Goal: Use online tool/utility: Use online tool/utility

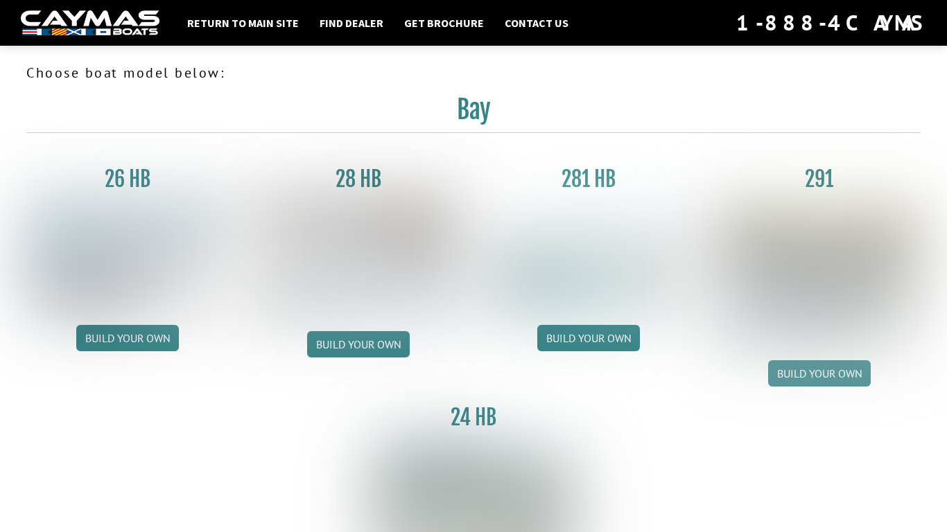
click at [791, 371] on link "Build your own" at bounding box center [819, 373] width 103 height 26
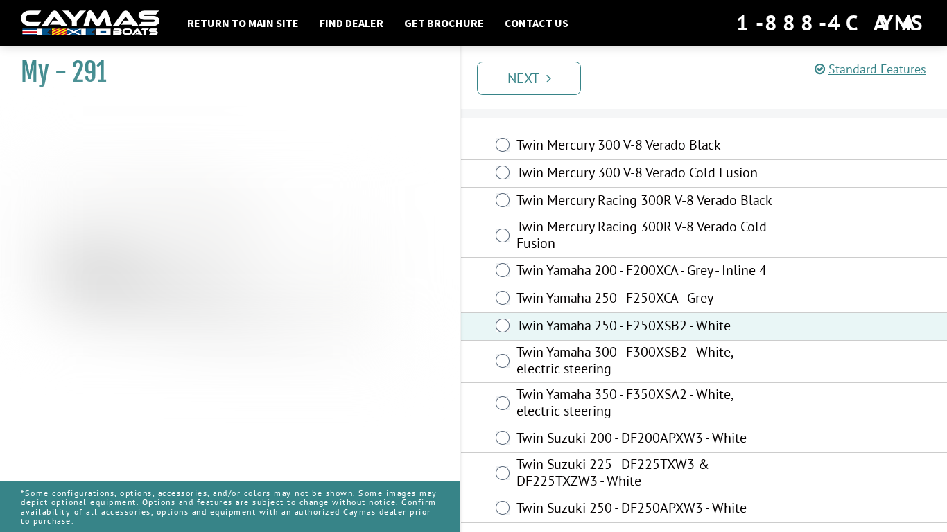
scroll to position [31, 0]
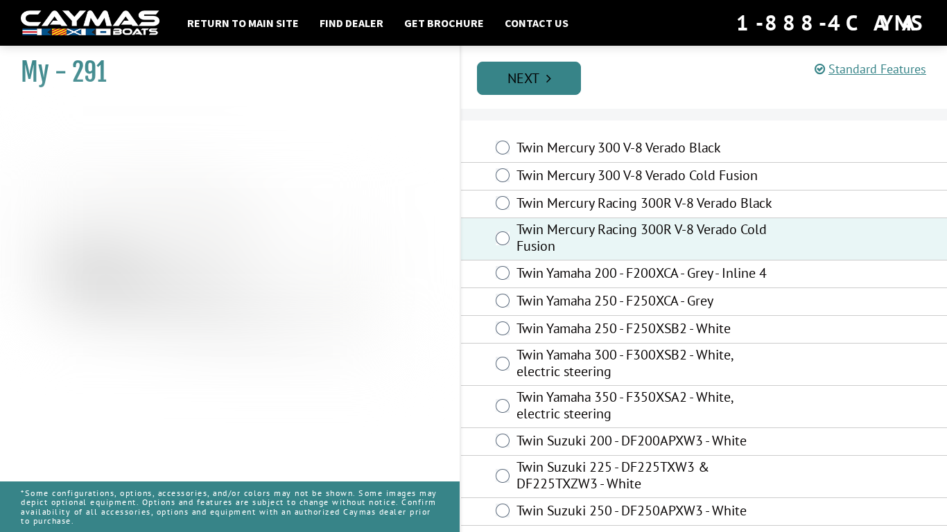
click at [539, 87] on link "Next" at bounding box center [529, 78] width 104 height 33
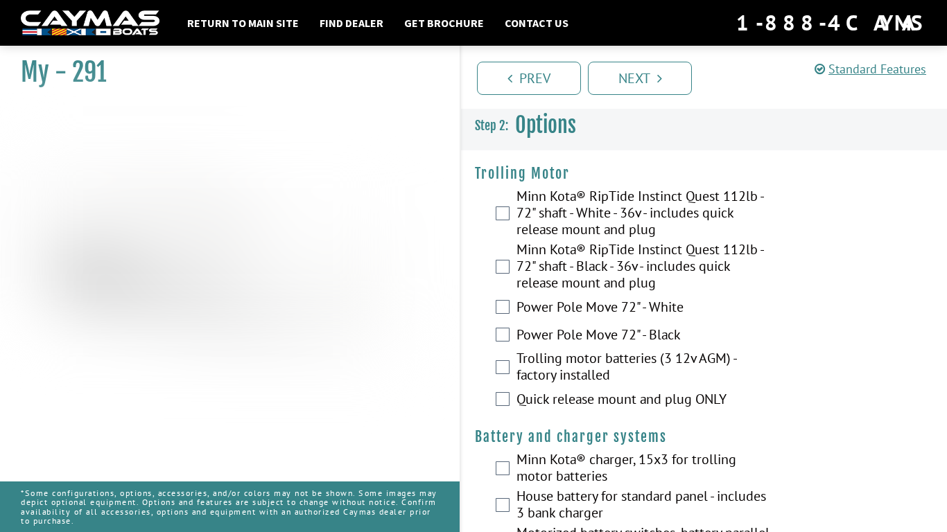
scroll to position [0, 0]
click at [501, 299] on div "Power Pole Move 72" - White" at bounding box center [704, 309] width 486 height 28
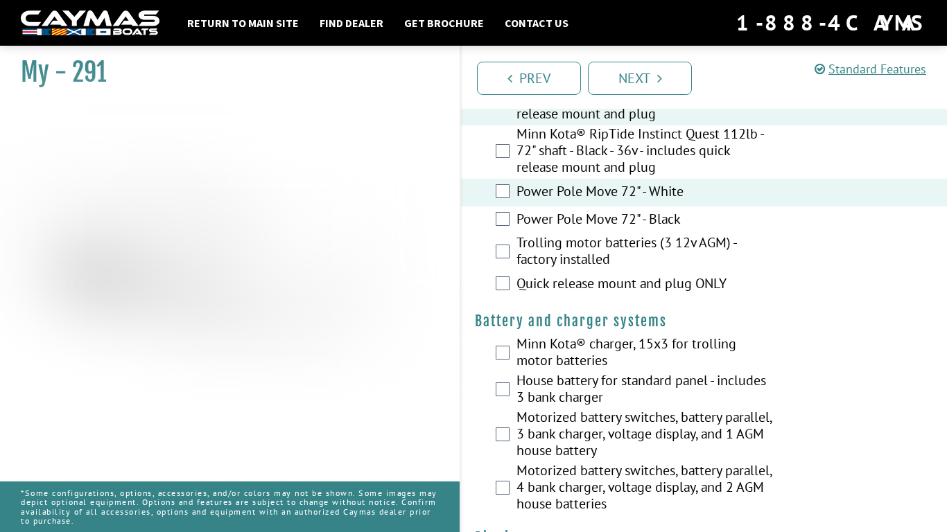
scroll to position [119, 0]
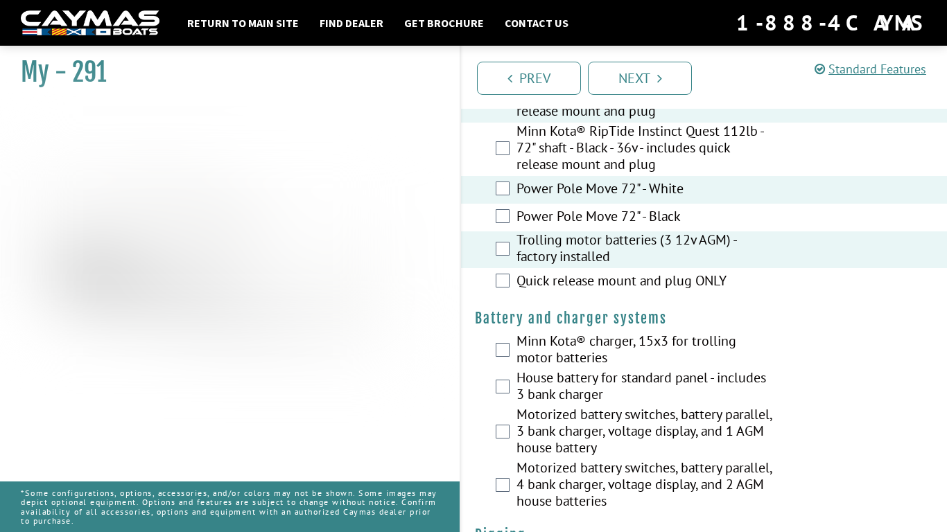
click at [518, 281] on label "Quick release mount and plug ONLY" at bounding box center [645, 282] width 259 height 20
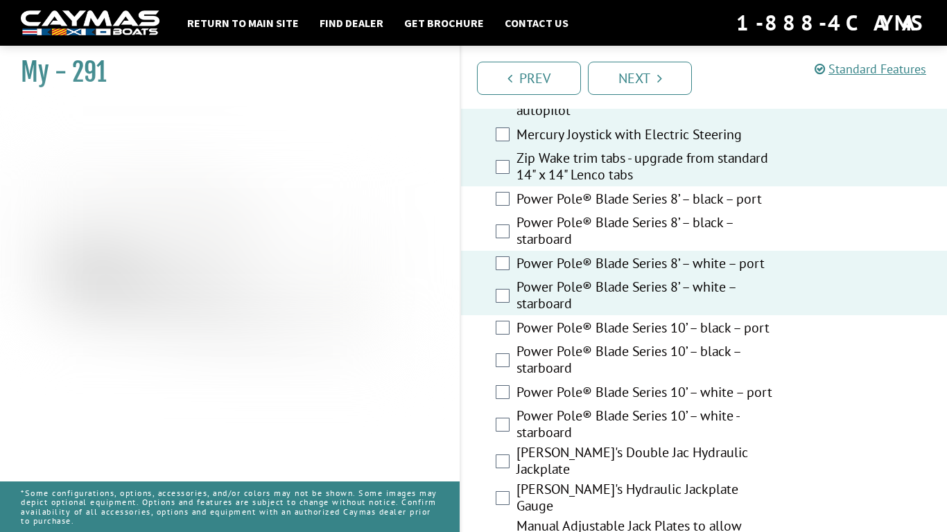
scroll to position [604, 0]
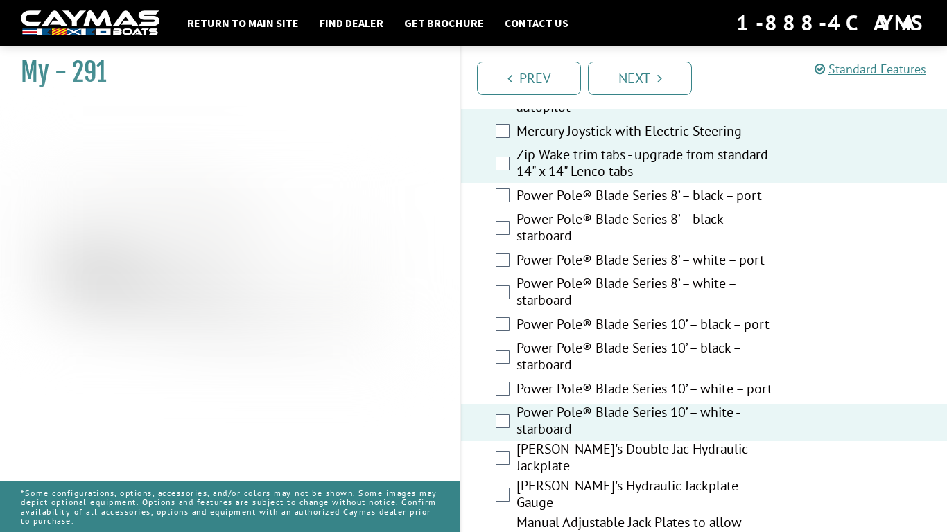
click at [500, 400] on div "Power Pole® Blade Series 10’ – white – port" at bounding box center [704, 390] width 486 height 28
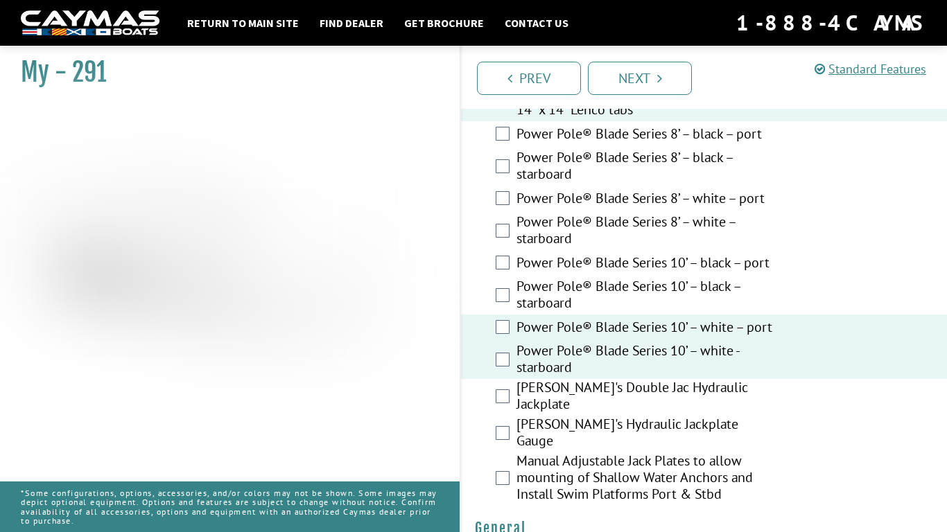
scroll to position [669, 0]
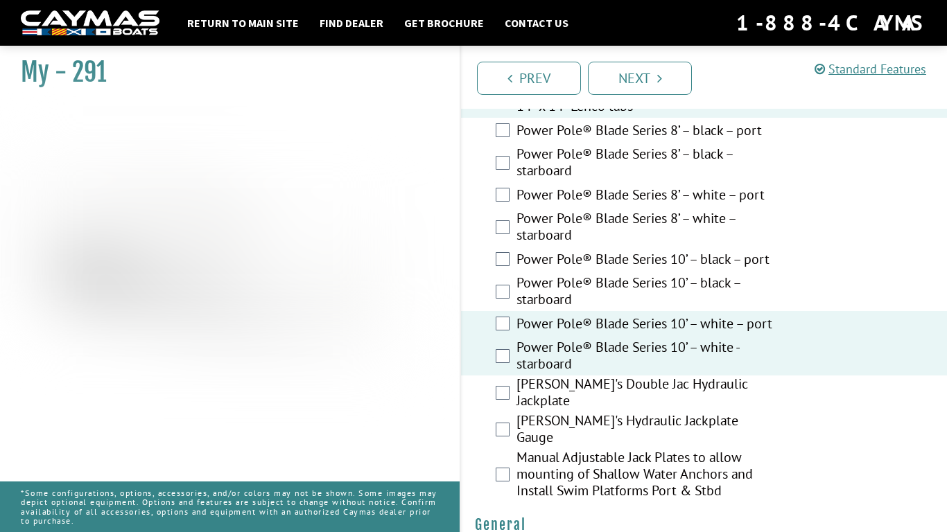
click at [500, 405] on div "[PERSON_NAME]'s Double Jac Hydraulic Jackplate" at bounding box center [704, 394] width 486 height 37
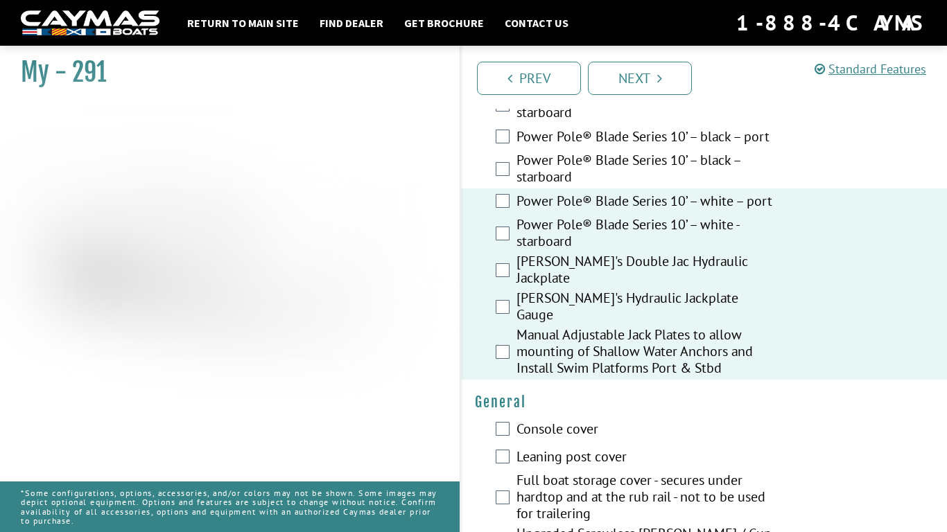
scroll to position [795, 0]
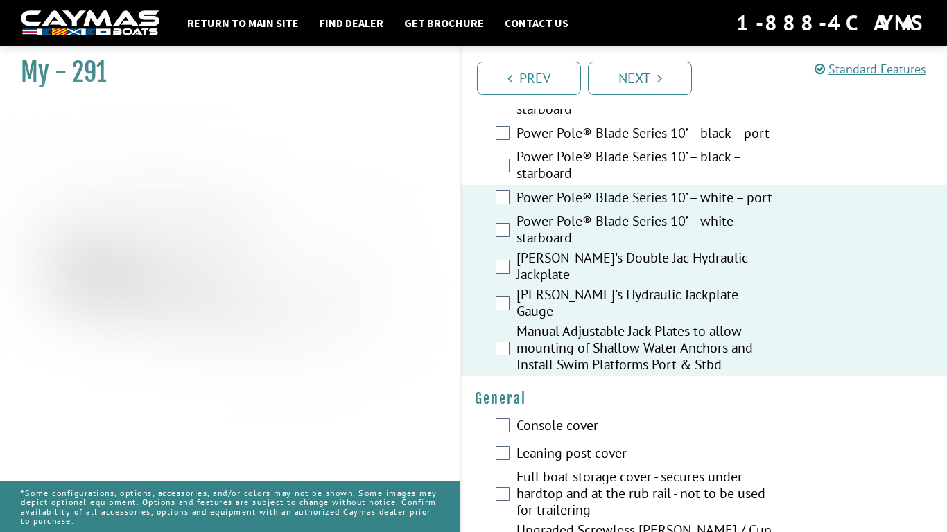
click at [498, 347] on div "Manual Adjustable Jack Plates to allow mounting of Shallow Water Anchors and In…" at bounding box center [704, 349] width 486 height 53
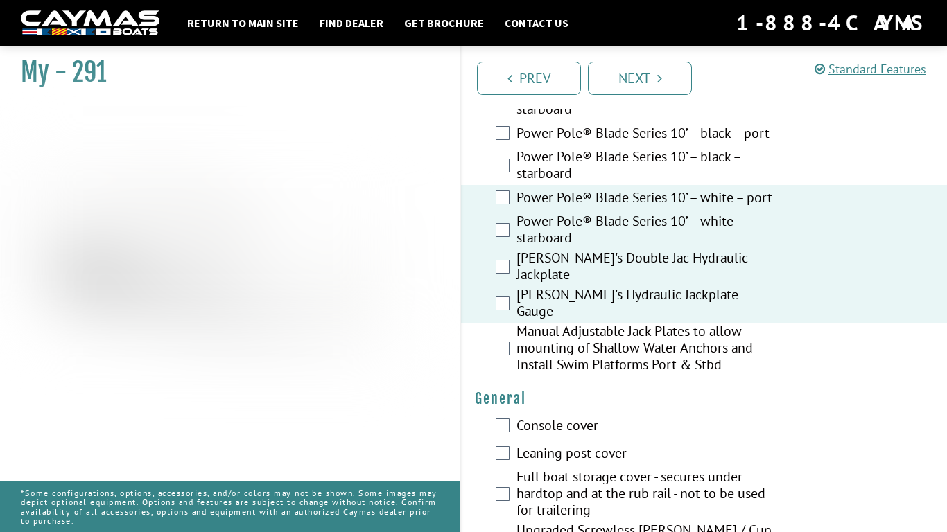
click at [498, 347] on div "Manual Adjustable Jack Plates to allow mounting of Shallow Water Anchors and In…" at bounding box center [704, 349] width 486 height 53
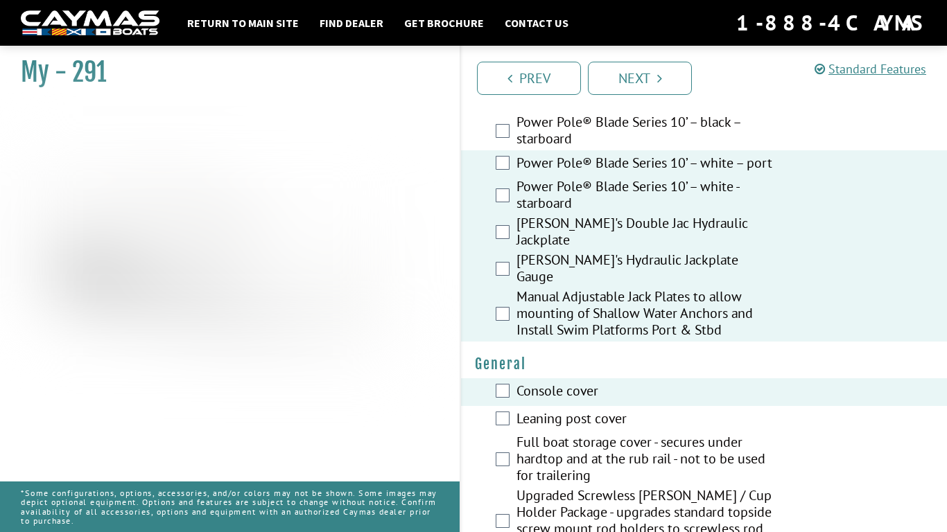
scroll to position [834, 0]
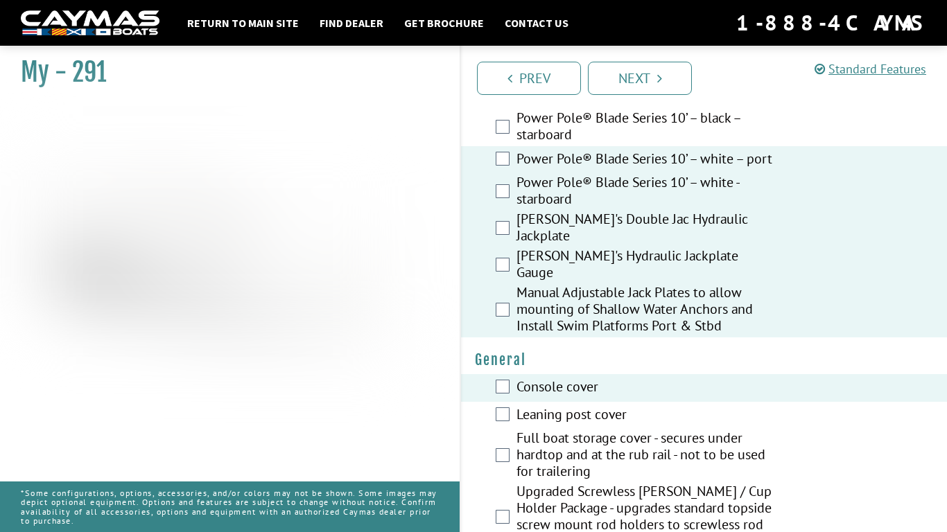
click at [502, 437] on div "Full boat storage cover - secures under hardtop and at the rub rail - not to be…" at bounding box center [704, 456] width 486 height 53
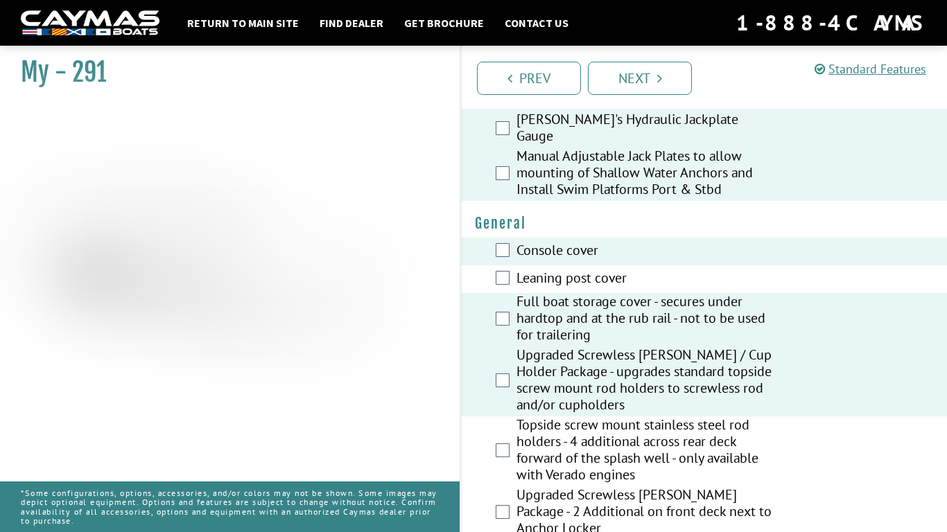
scroll to position [971, 0]
click at [502, 448] on div "Topside screw mount stainless steel rod holders - 4 additional across rear deck…" at bounding box center [704, 451] width 486 height 70
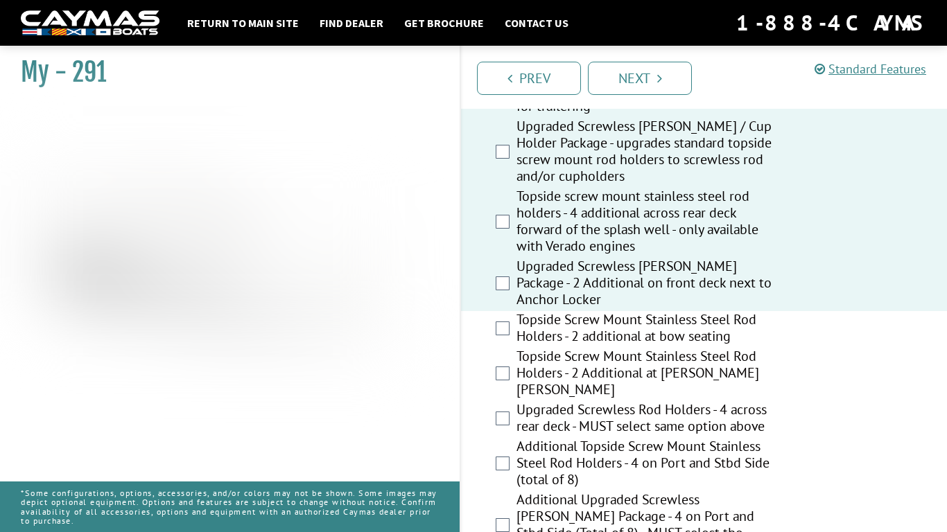
scroll to position [1204, 0]
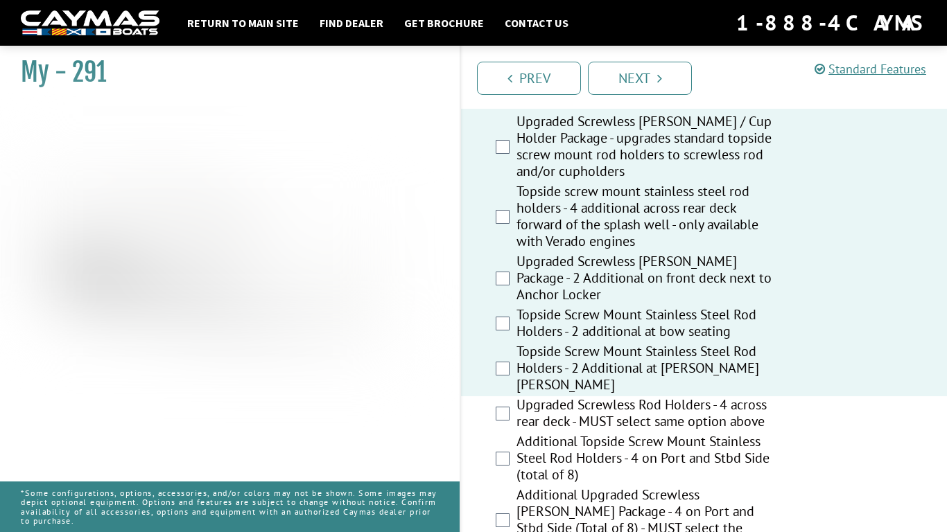
click at [507, 397] on div "Upgraded Screwless Rod Holders - 4 across rear deck - MUST select same option a…" at bounding box center [704, 414] width 486 height 37
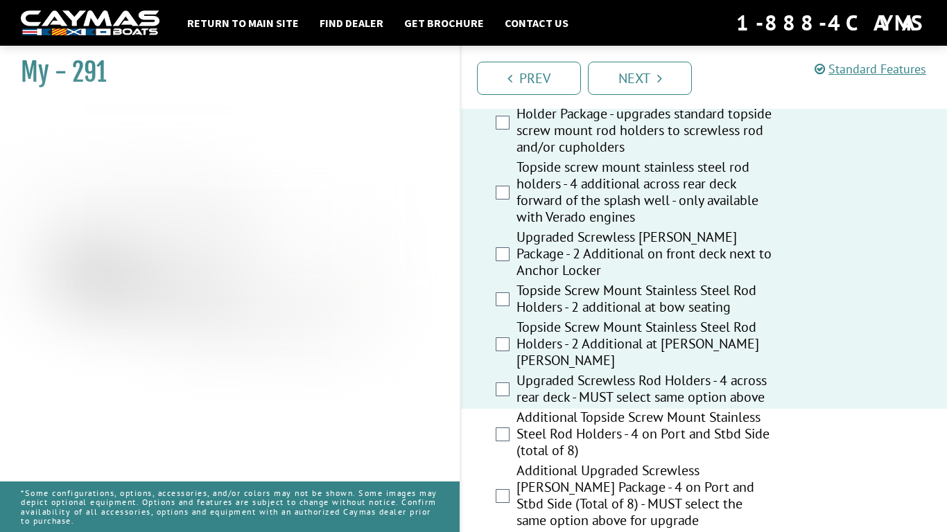
scroll to position [1232, 0]
